Goal: Check status: Check status

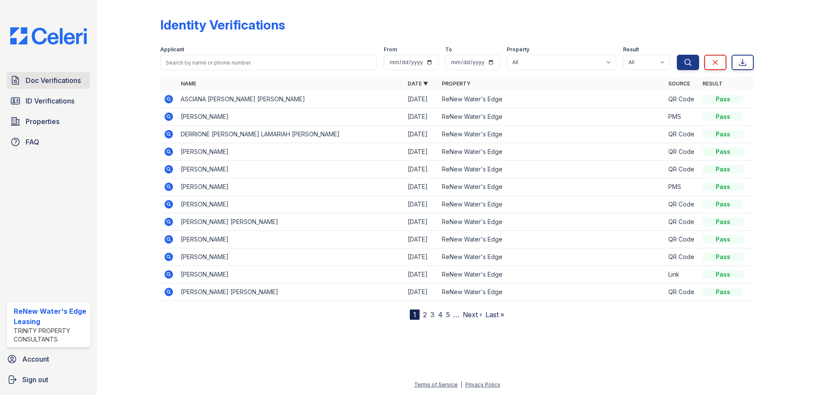
click at [66, 81] on span "Doc Verifications" at bounding box center [53, 80] width 55 height 10
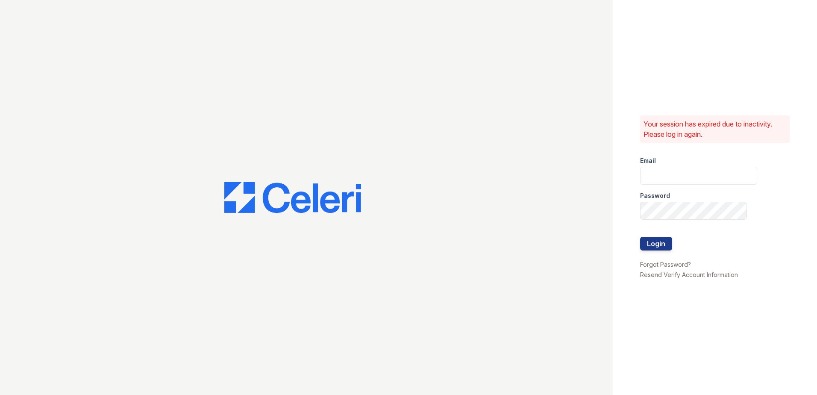
type input "[EMAIL_ADDRESS][DOMAIN_NAME]"
click at [664, 245] on button "Login" at bounding box center [656, 244] width 32 height 14
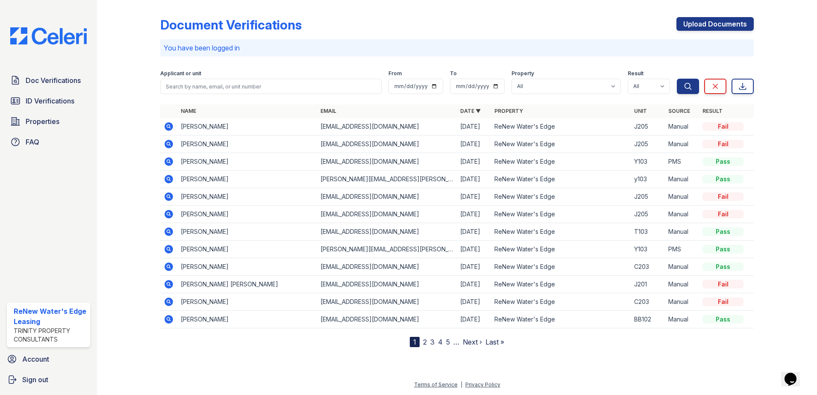
click at [165, 177] on icon at bounding box center [169, 179] width 10 height 10
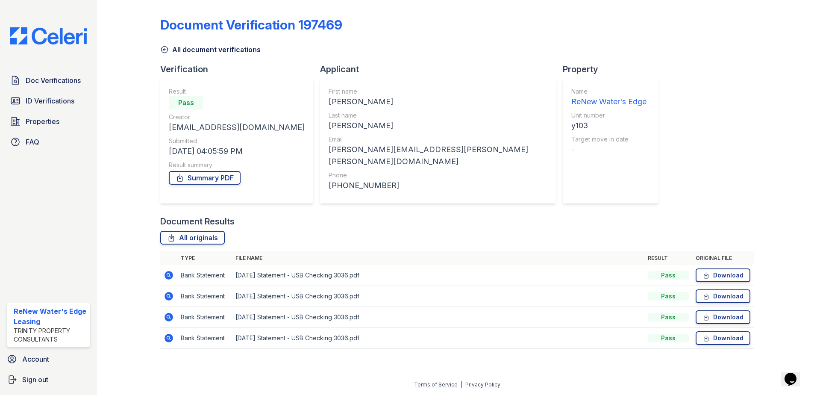
drag, startPoint x: 776, startPoint y: 339, endPoint x: 635, endPoint y: 187, distance: 206.9
click at [635, 187] on div "Document Verification 197469 All document verifications Verification Result Pas…" at bounding box center [457, 185] width 693 height 371
drag, startPoint x: 635, startPoint y: 187, endPoint x: 582, endPoint y: 188, distance: 53.0
click at [582, 188] on div "Document Verification 197469 All document verifications Verification Result Pas…" at bounding box center [457, 180] width 594 height 354
drag, startPoint x: 769, startPoint y: 342, endPoint x: 568, endPoint y: 214, distance: 238.3
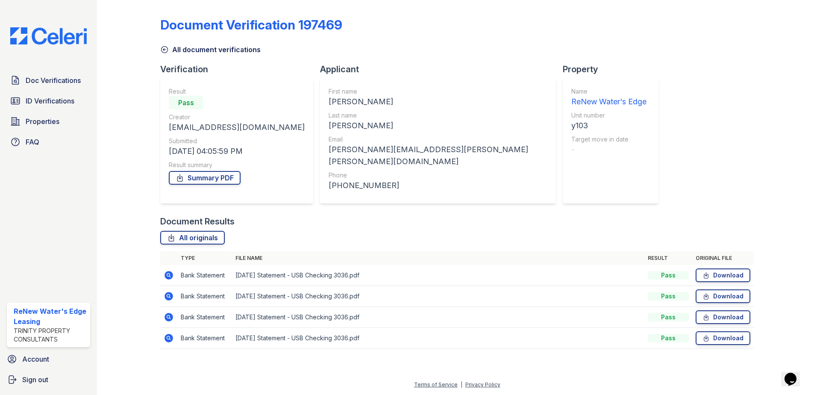
click at [568, 214] on div "Document Verification 197469 All document verifications Verification Result Pas…" at bounding box center [457, 185] width 693 height 371
drag, startPoint x: 568, startPoint y: 214, endPoint x: 554, endPoint y: 215, distance: 14.6
click at [554, 215] on div "Document Results" at bounding box center [457, 221] width 594 height 12
click at [39, 84] on span "Doc Verifications" at bounding box center [53, 80] width 55 height 10
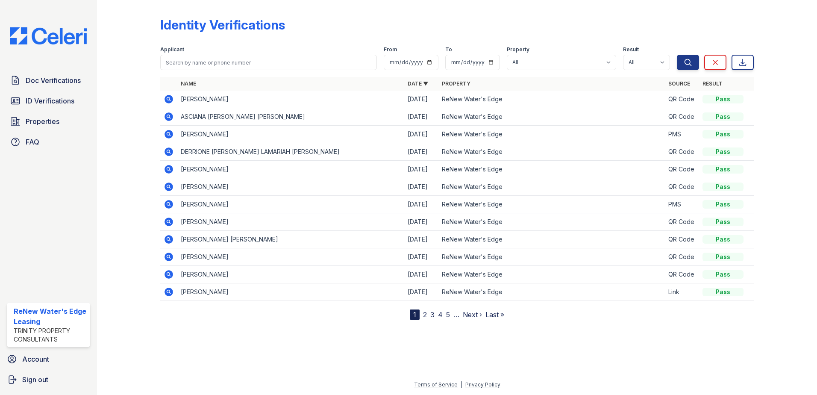
click at [44, 103] on span "ID Verifications" at bounding box center [50, 101] width 49 height 10
drag, startPoint x: 197, startPoint y: 98, endPoint x: 236, endPoint y: 97, distance: 39.3
click at [236, 97] on td "ABNER ESAU" at bounding box center [290, 100] width 227 height 18
drag, startPoint x: 236, startPoint y: 97, endPoint x: 250, endPoint y: 104, distance: 15.7
click at [250, 104] on td "ABNER ESAU" at bounding box center [290, 100] width 227 height 18
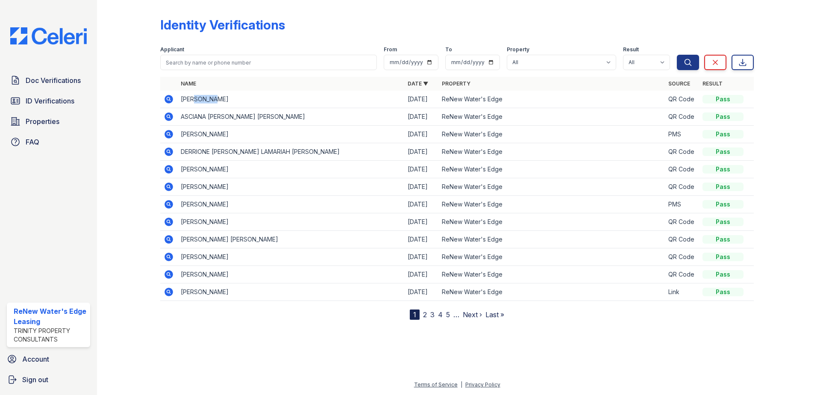
drag, startPoint x: 244, startPoint y: 102, endPoint x: 197, endPoint y: 98, distance: 47.2
click at [197, 98] on td "ABNER ESAU" at bounding box center [290, 100] width 227 height 18
drag, startPoint x: 197, startPoint y: 98, endPoint x: 260, endPoint y: 100, distance: 63.3
click at [260, 100] on td "ABNER ESAU" at bounding box center [290, 100] width 227 height 18
drag, startPoint x: 233, startPoint y: 101, endPoint x: 185, endPoint y: 99, distance: 48.3
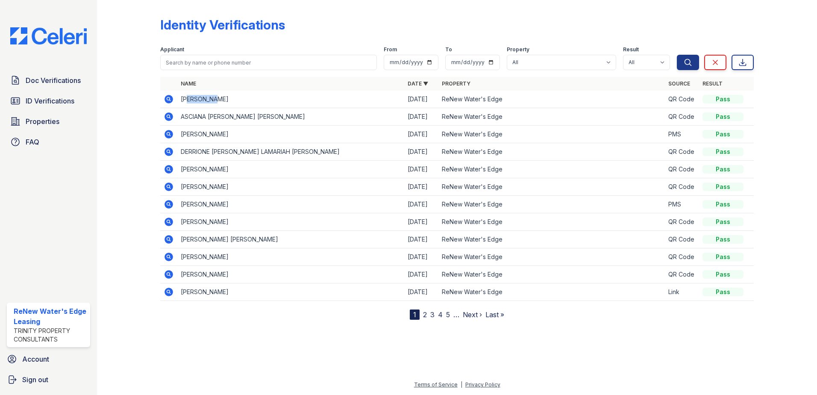
click at [185, 99] on td "ABNER ESAU" at bounding box center [290, 100] width 227 height 18
drag, startPoint x: 185, startPoint y: 99, endPoint x: 248, endPoint y: 103, distance: 63.4
click at [248, 103] on td "ABNER ESAU" at bounding box center [290, 100] width 227 height 18
drag, startPoint x: 234, startPoint y: 104, endPoint x: 203, endPoint y: 100, distance: 31.8
click at [203, 100] on td "ABNER ESAU" at bounding box center [290, 100] width 227 height 18
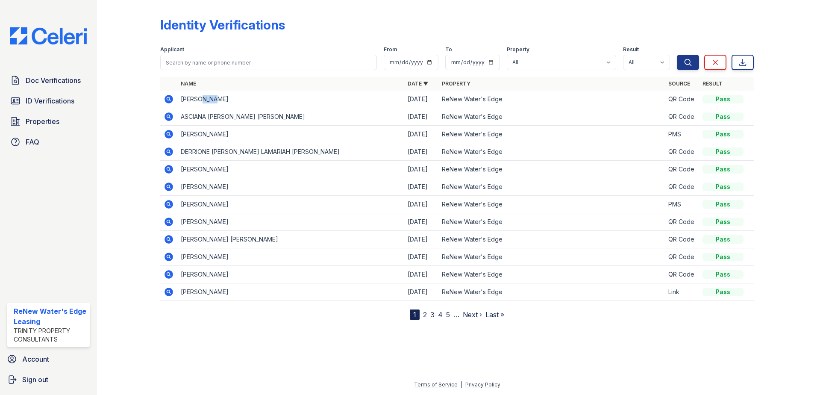
drag, startPoint x: 203, startPoint y: 100, endPoint x: 231, endPoint y: 103, distance: 28.8
click at [231, 103] on td "ABNER ESAU" at bounding box center [290, 100] width 227 height 18
drag, startPoint x: 225, startPoint y: 103, endPoint x: 203, endPoint y: 104, distance: 21.8
click at [203, 104] on td "ABNER ESAU" at bounding box center [290, 100] width 227 height 18
drag, startPoint x: 203, startPoint y: 104, endPoint x: 223, endPoint y: 103, distance: 19.3
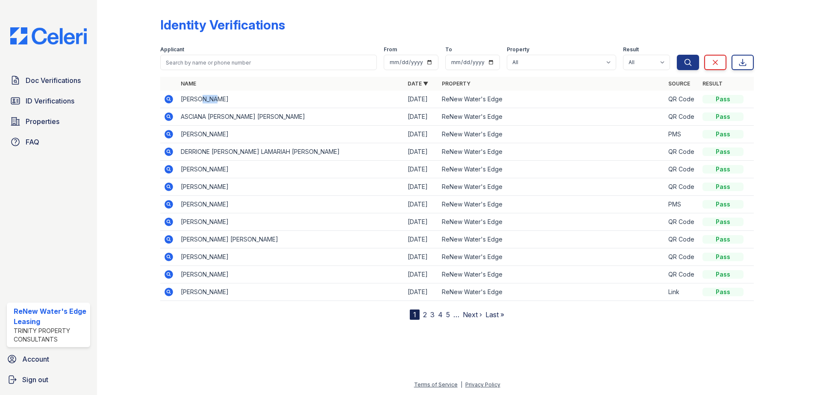
click at [223, 103] on td "ABNER ESAU" at bounding box center [290, 100] width 227 height 18
drag, startPoint x: 209, startPoint y: 103, endPoint x: 201, endPoint y: 103, distance: 7.7
click at [201, 103] on td "ABNER ESAU" at bounding box center [290, 100] width 227 height 18
drag, startPoint x: 201, startPoint y: 103, endPoint x: 227, endPoint y: 101, distance: 26.6
click at [227, 101] on td "ABNER ESAU" at bounding box center [290, 100] width 227 height 18
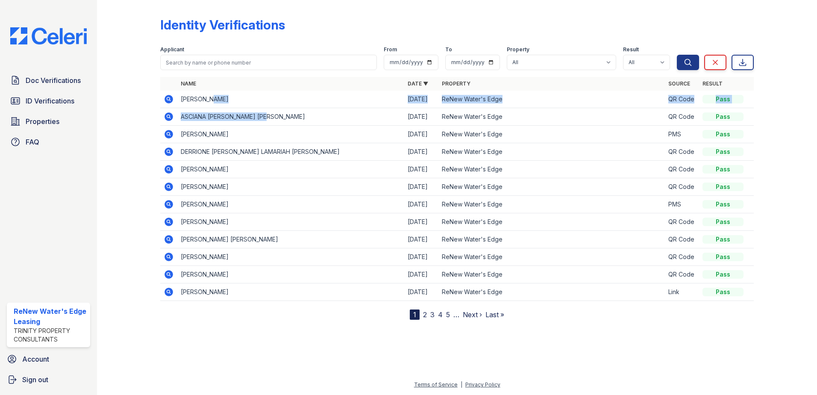
drag, startPoint x: 287, startPoint y: 115, endPoint x: 213, endPoint y: 105, distance: 75.1
click at [213, 105] on table "Name Date ▼ Property Source Result ABNER ESAU 09/29/25 ReNew Water's Edge QR Co…" at bounding box center [457, 189] width 594 height 224
drag, startPoint x: 213, startPoint y: 105, endPoint x: 276, endPoint y: 112, distance: 63.2
click at [276, 111] on td "ASCIANA KELISE SARE HICKS" at bounding box center [290, 117] width 227 height 18
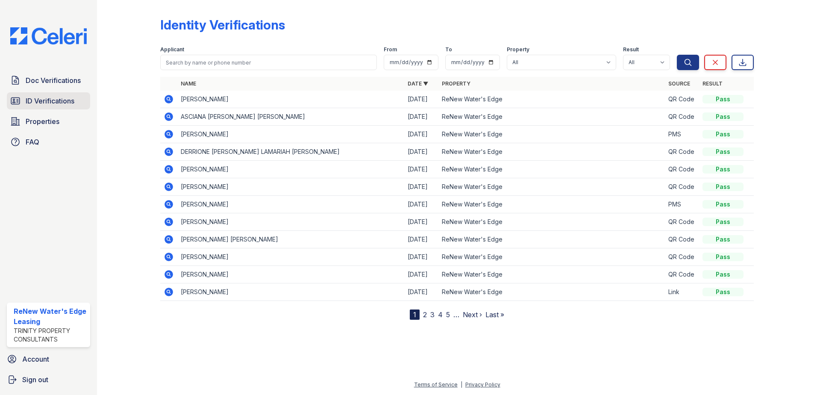
click at [78, 102] on link "ID Verifications" at bounding box center [48, 100] width 83 height 17
click at [38, 102] on span "ID Verifications" at bounding box center [50, 101] width 49 height 10
click at [59, 86] on link "Doc Verifications" at bounding box center [48, 80] width 83 height 17
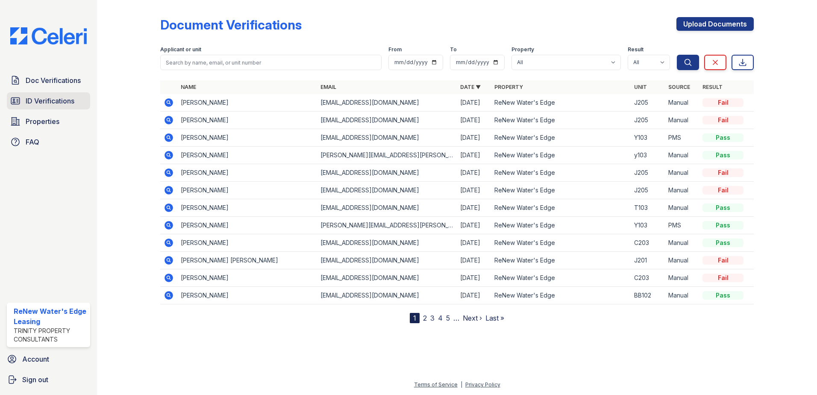
click at [54, 98] on span "ID Verifications" at bounding box center [50, 101] width 49 height 10
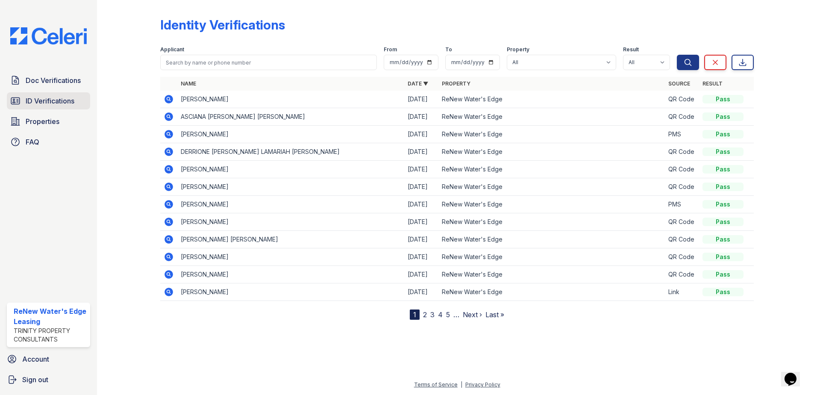
click at [72, 103] on span "ID Verifications" at bounding box center [50, 101] width 49 height 10
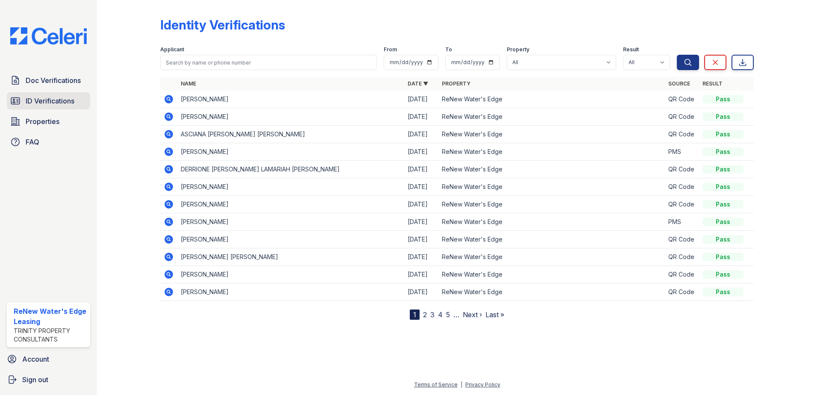
click at [53, 108] on link "ID Verifications" at bounding box center [48, 100] width 83 height 17
click at [53, 103] on span "ID Verifications" at bounding box center [50, 101] width 49 height 10
click at [65, 108] on link "ID Verifications" at bounding box center [48, 100] width 83 height 17
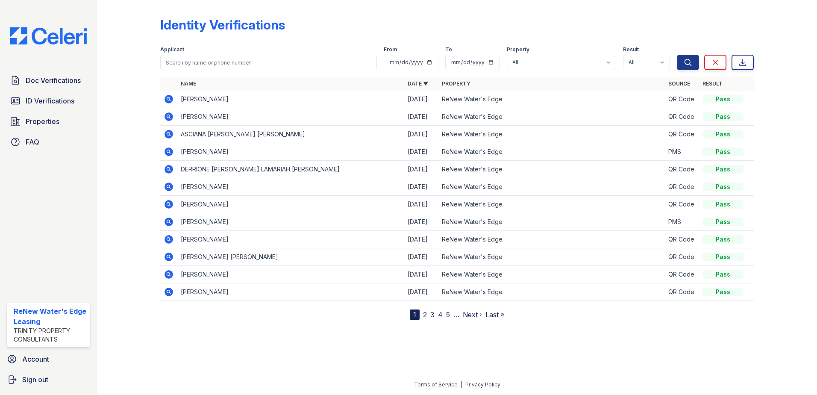
click at [674, 325] on div "Identity Verifications Filter Applicant From To Property All ReNew Water's Edge…" at bounding box center [457, 166] width 693 height 333
click at [61, 100] on span "ID Verifications" at bounding box center [50, 101] width 49 height 10
click at [61, 101] on span "ID Verifications" at bounding box center [50, 101] width 49 height 10
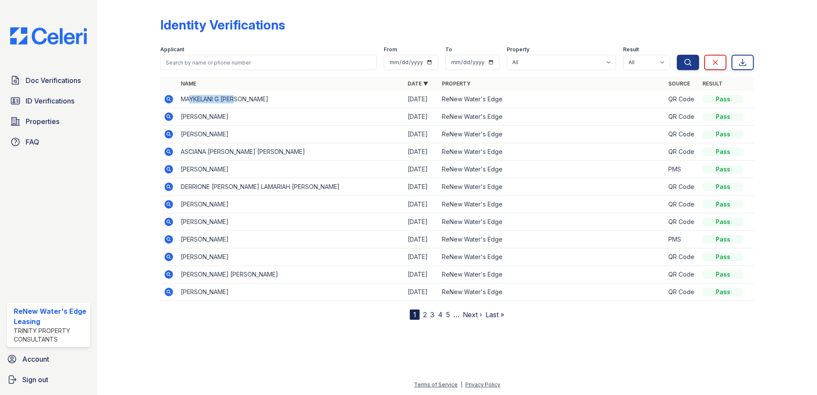
drag, startPoint x: 189, startPoint y: 100, endPoint x: 238, endPoint y: 104, distance: 48.9
click at [238, 104] on td "MAYKELANI G ISMAEL" at bounding box center [290, 100] width 227 height 18
drag, startPoint x: 238, startPoint y: 104, endPoint x: 227, endPoint y: 105, distance: 10.7
click at [227, 105] on td "MAYKELANI G ISMAEL" at bounding box center [290, 100] width 227 height 18
click at [67, 85] on span "Doc Verifications" at bounding box center [53, 80] width 55 height 10
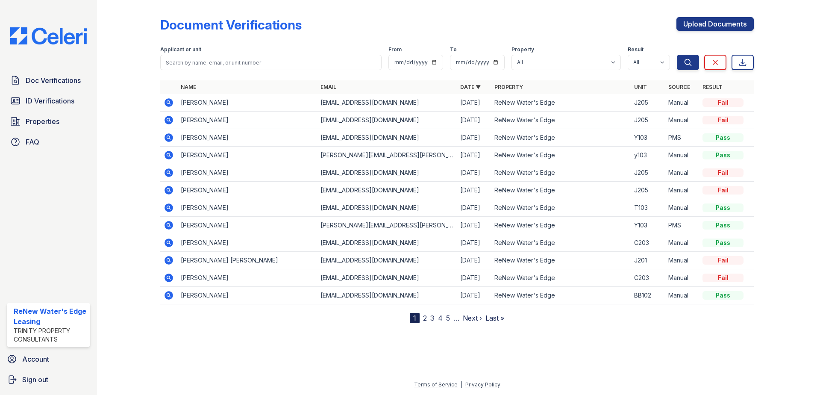
click at [425, 319] on link "2" at bounding box center [425, 318] width 4 height 9
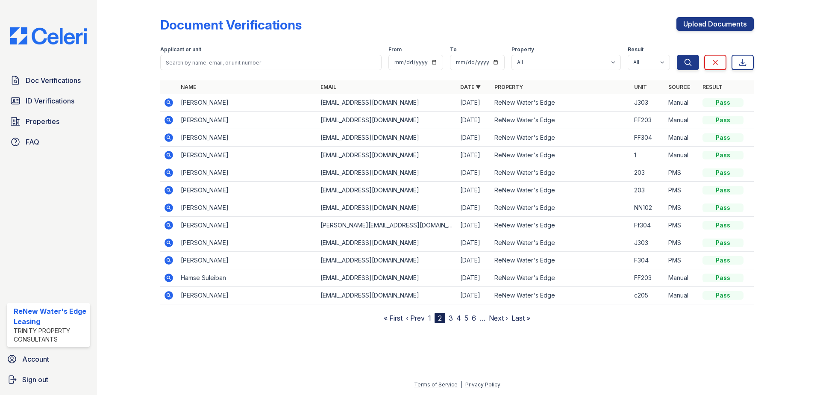
click at [429, 318] on link "1" at bounding box center [429, 318] width 3 height 9
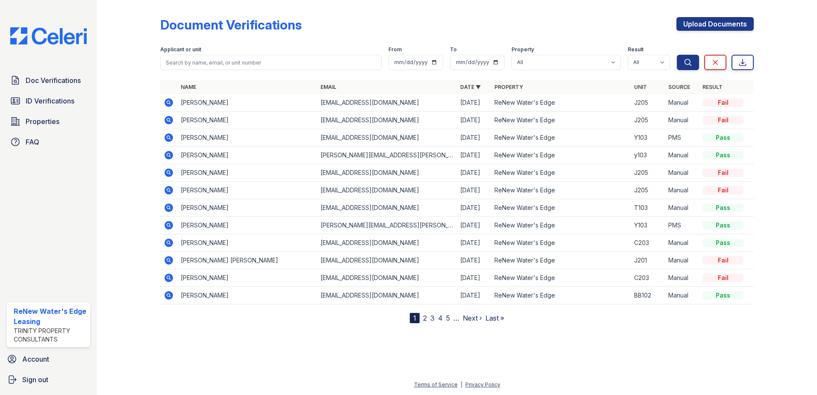
click at [472, 333] on div "Document Verifications Upload Documents Filter Applicant or unit From To Proper…" at bounding box center [457, 168] width 693 height 337
drag, startPoint x: 486, startPoint y: 324, endPoint x: 384, endPoint y: 295, distance: 106.7
click at [384, 295] on div "Document Verifications Upload Documents Filter Applicant or unit From To Proper…" at bounding box center [457, 168] width 693 height 337
drag, startPoint x: 384, startPoint y: 295, endPoint x: 558, endPoint y: 321, distance: 176.4
click at [557, 321] on div "Name Email Date ▼ Property Unit Source Result Derrione Davis derrionedavis1@gma…" at bounding box center [457, 201] width 594 height 243
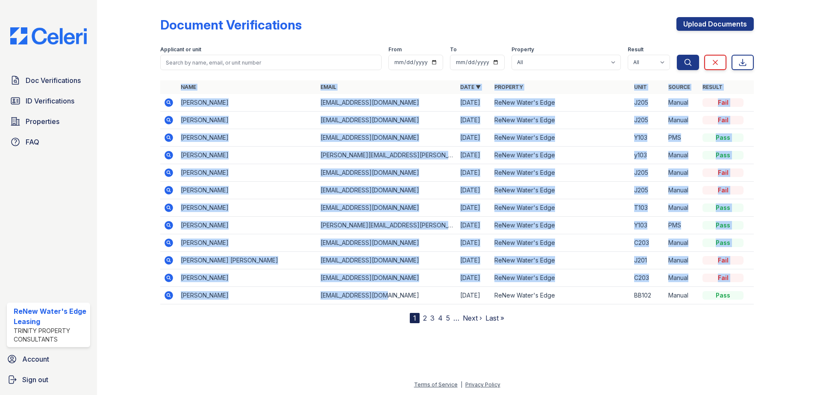
drag, startPoint x: 562, startPoint y: 327, endPoint x: 423, endPoint y: 300, distance: 141.4
click at [423, 300] on div "Document Verifications Upload Documents Filter Applicant or unit From To Proper…" at bounding box center [457, 168] width 693 height 337
drag, startPoint x: 423, startPoint y: 300, endPoint x: 574, endPoint y: 324, distance: 152.6
click at [574, 324] on div "Document Verifications Upload Documents Filter Applicant or unit From To Proper…" at bounding box center [457, 168] width 693 height 337
drag, startPoint x: 545, startPoint y: 328, endPoint x: 452, endPoint y: 292, distance: 99.6
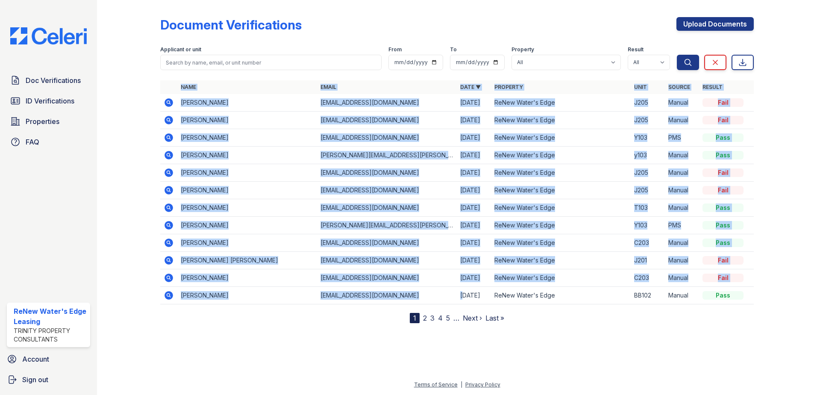
click at [452, 292] on div "Document Verifications Upload Documents Filter Applicant or unit From To Proper…" at bounding box center [457, 168] width 693 height 337
drag, startPoint x: 452, startPoint y: 292, endPoint x: 556, endPoint y: 308, distance: 104.7
click at [556, 308] on div "Name Email Date ▼ Property Unit Source Result Derrione Davis derrionedavis1@gma…" at bounding box center [457, 201] width 594 height 243
drag, startPoint x: 518, startPoint y: 320, endPoint x: 439, endPoint y: 301, distance: 82.1
click at [439, 301] on div "Name Email Date ▼ Property Unit Source Result Derrione Davis derrionedavis1@gma…" at bounding box center [457, 201] width 594 height 243
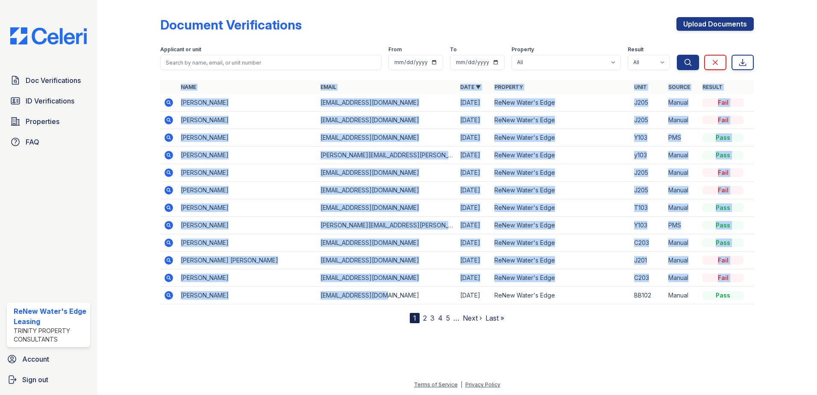
drag, startPoint x: 439, startPoint y: 301, endPoint x: 546, endPoint y: 317, distance: 108.9
click at [546, 317] on div "Name Email Date ▼ Property Unit Source Result Derrione Davis derrionedavis1@gma…" at bounding box center [457, 201] width 594 height 243
drag, startPoint x: 536, startPoint y: 327, endPoint x: 444, endPoint y: 311, distance: 92.9
click at [444, 311] on div "Document Verifications Upload Documents Filter Applicant or unit From To Proper…" at bounding box center [457, 168] width 693 height 337
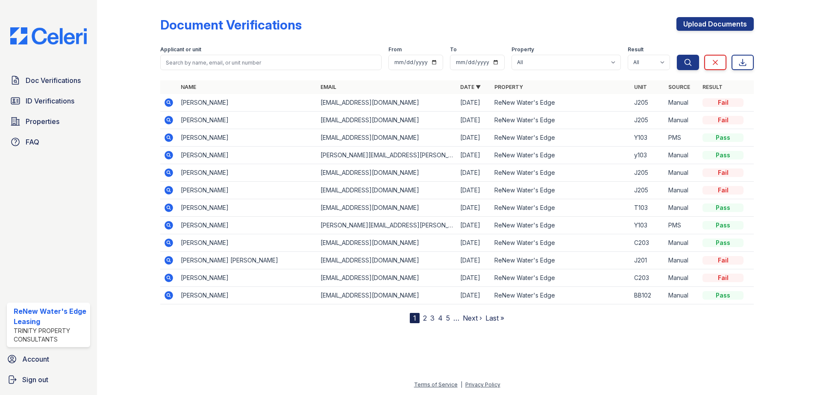
drag, startPoint x: 444, startPoint y: 311, endPoint x: 548, endPoint y: 327, distance: 105.1
click at [548, 327] on div "Document Verifications Upload Documents Filter Applicant or unit From To Proper…" at bounding box center [457, 168] width 693 height 337
click at [168, 120] on icon at bounding box center [168, 119] width 2 height 2
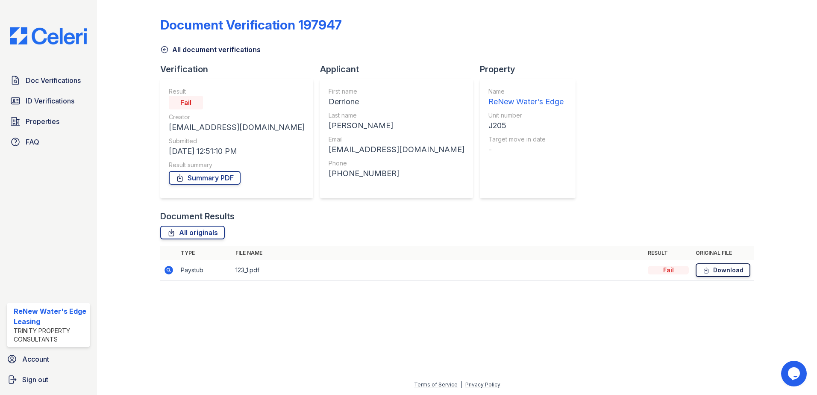
click at [732, 271] on link "Download" at bounding box center [723, 270] width 55 height 14
click at [222, 181] on link "Summary PDF" at bounding box center [205, 178] width 72 height 14
click at [78, 81] on span "Doc Verifications" at bounding box center [53, 80] width 55 height 10
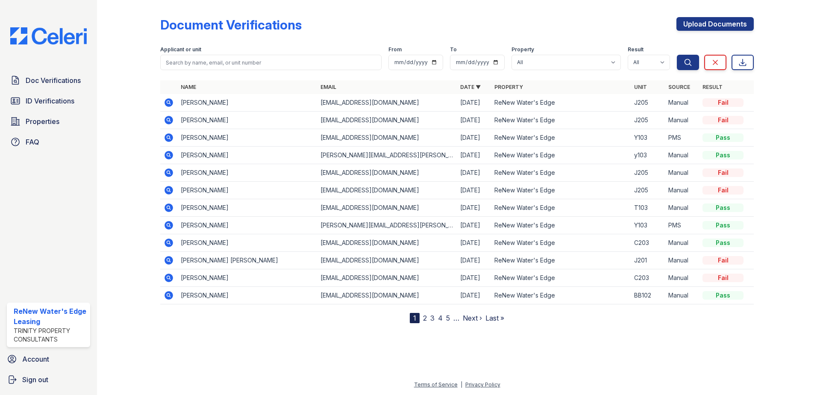
click at [170, 121] on icon at bounding box center [169, 120] width 10 height 10
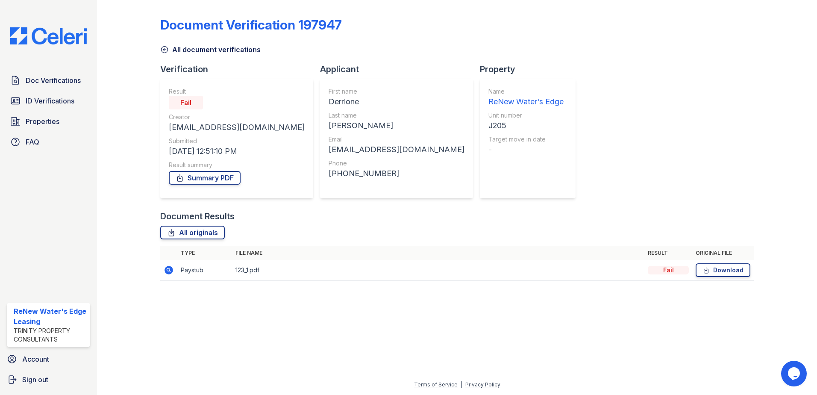
click at [14, 52] on div "Doc Verifications ID Verifications Properties FAQ ReNew Water's Edge Leasing Tr…" at bounding box center [48, 197] width 97 height 395
click at [66, 78] on span "Doc Verifications" at bounding box center [53, 80] width 55 height 10
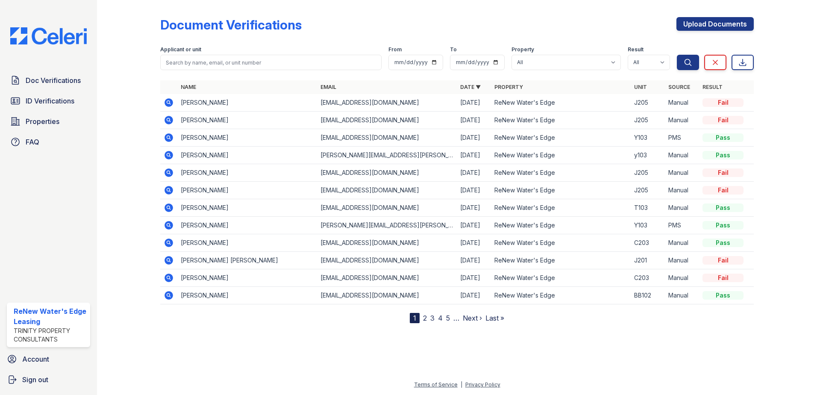
click at [169, 101] on icon at bounding box center [168, 102] width 2 height 2
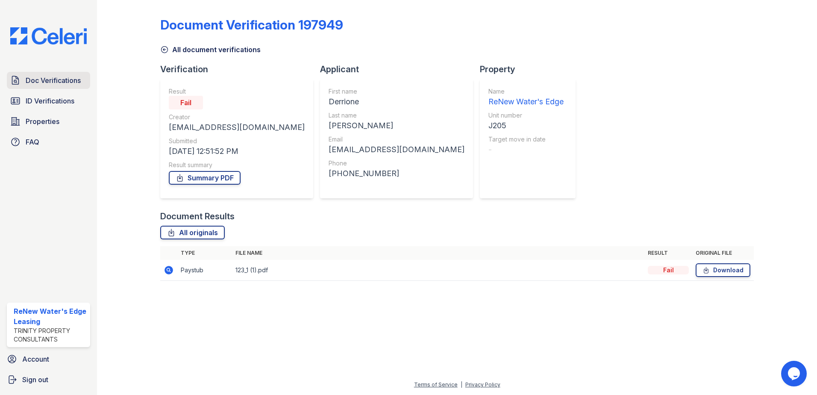
click at [70, 81] on span "Doc Verifications" at bounding box center [53, 80] width 55 height 10
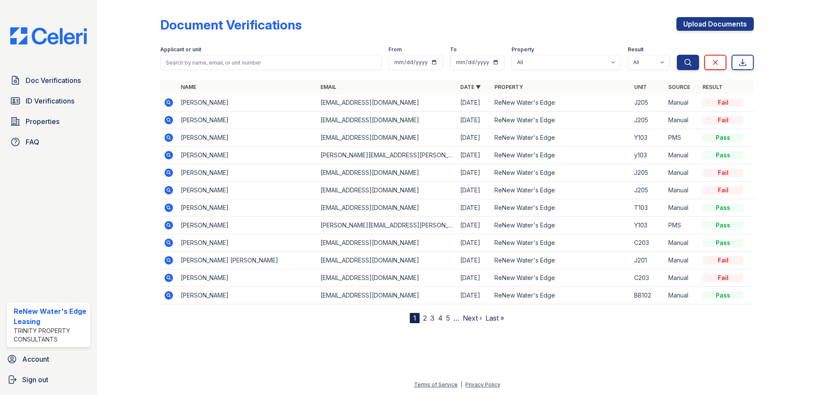
click at [171, 274] on icon at bounding box center [169, 278] width 10 height 10
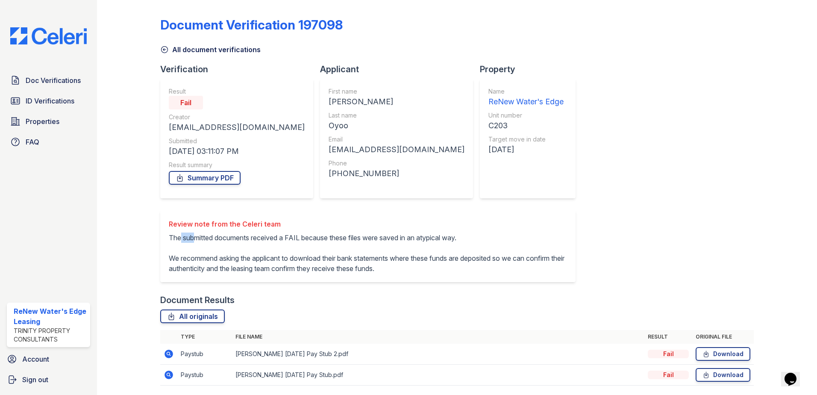
drag, startPoint x: 180, startPoint y: 237, endPoint x: 234, endPoint y: 249, distance: 55.1
click at [225, 247] on p "The submitted documents received a FAIL because these files were saved in an at…" at bounding box center [368, 253] width 398 height 41
drag, startPoint x: 234, startPoint y: 249, endPoint x: 259, endPoint y: 251, distance: 24.9
click at [259, 251] on p "The submitted documents received a FAIL because these files were saved in an at…" at bounding box center [368, 253] width 398 height 41
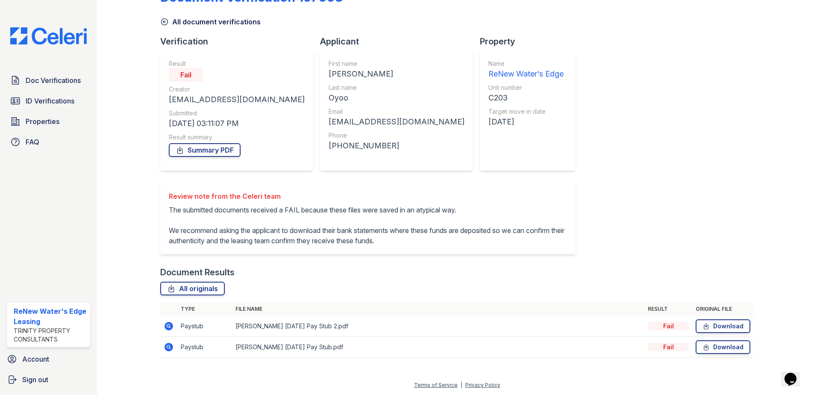
scroll to position [43, 0]
click at [66, 80] on span "Doc Verifications" at bounding box center [53, 80] width 55 height 10
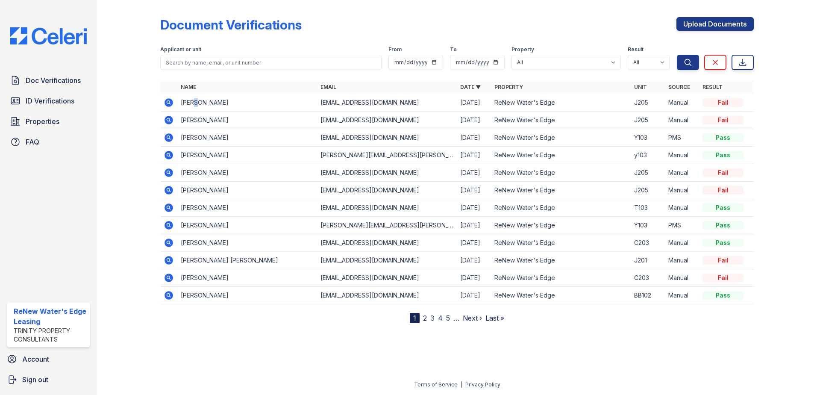
click at [194, 103] on td "[PERSON_NAME]" at bounding box center [247, 103] width 140 height 18
drag, startPoint x: 194, startPoint y: 103, endPoint x: 172, endPoint y: 101, distance: 22.3
click at [172, 101] on icon at bounding box center [169, 102] width 9 height 9
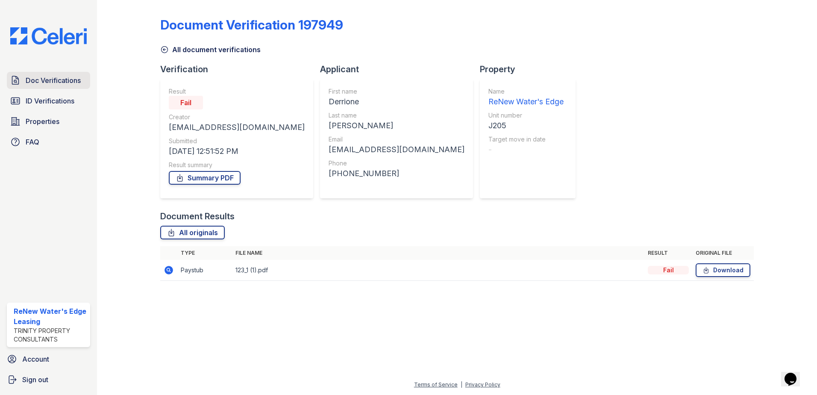
click at [63, 81] on span "Doc Verifications" at bounding box center [53, 80] width 55 height 10
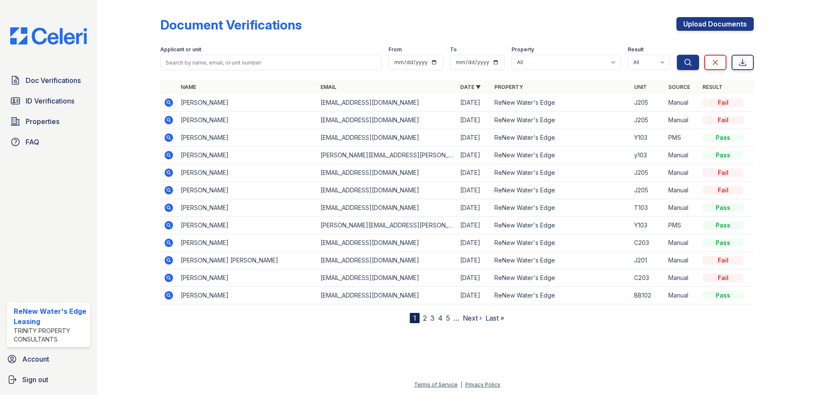
click at [167, 188] on icon at bounding box center [169, 190] width 9 height 9
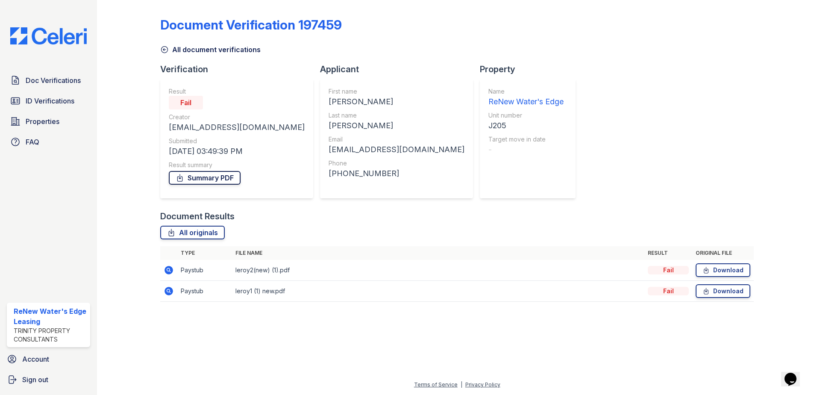
click at [210, 181] on link "Summary PDF" at bounding box center [205, 178] width 72 height 14
click at [710, 273] on icon at bounding box center [706, 270] width 7 height 9
click at [50, 84] on span "Doc Verifications" at bounding box center [53, 80] width 55 height 10
